Goal: Information Seeking & Learning: Find specific page/section

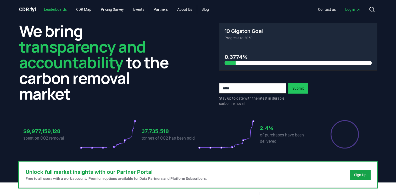
click at [60, 11] on link "Leaderboards" at bounding box center [55, 9] width 31 height 9
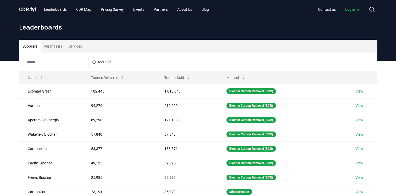
click at [71, 60] on input at bounding box center [55, 62] width 63 height 10
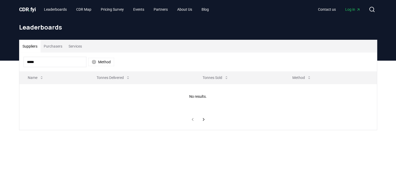
type input "******"
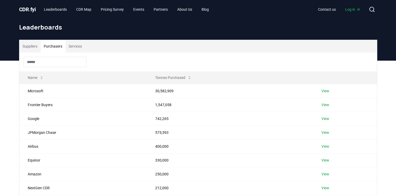
click at [61, 47] on button "Purchasers" at bounding box center [53, 46] width 25 height 13
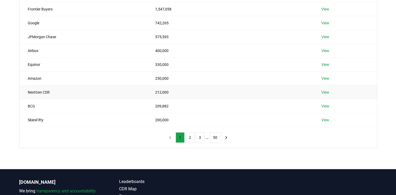
scroll to position [105, 0]
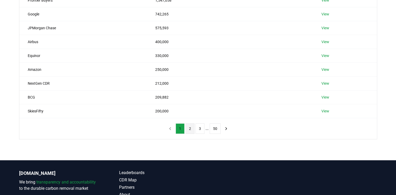
click at [191, 131] on button "2" at bounding box center [190, 129] width 9 height 10
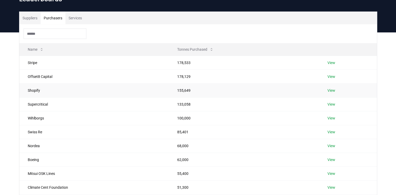
scroll to position [26, 0]
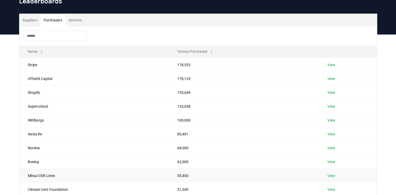
click at [330, 175] on link "View" at bounding box center [332, 175] width 8 height 5
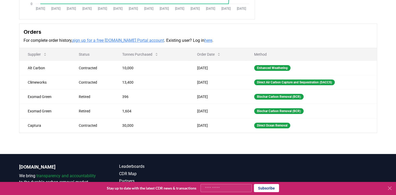
scroll to position [140, 0]
